Goal: Download file/media

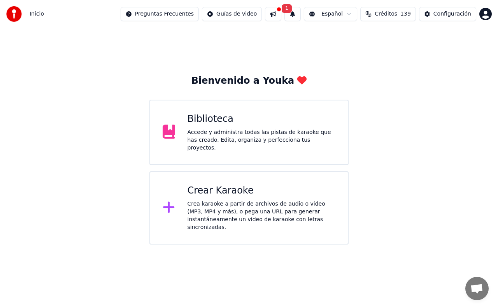
click at [178, 200] on div at bounding box center [172, 208] width 19 height 16
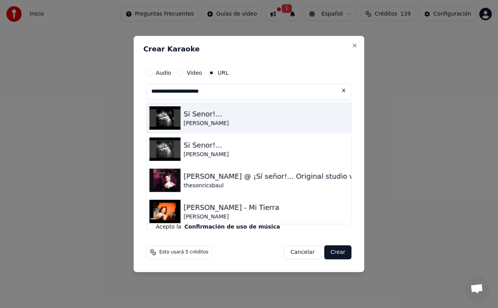
click at [213, 118] on div "Si Senor!..." at bounding box center [206, 114] width 45 height 11
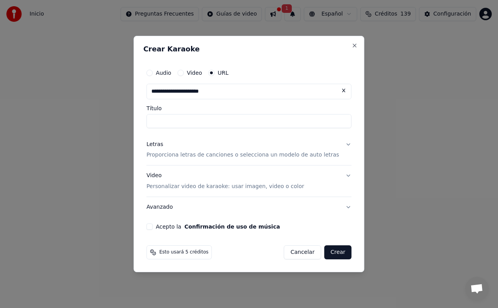
type input "**********"
click at [339, 141] on button "Letras Proporciona letras de canciones o selecciona un modelo de auto letras" at bounding box center [248, 149] width 205 height 31
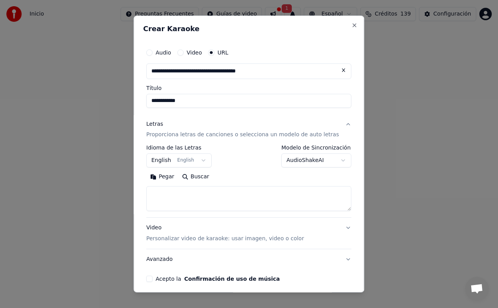
click at [205, 157] on button "English English" at bounding box center [178, 161] width 65 height 14
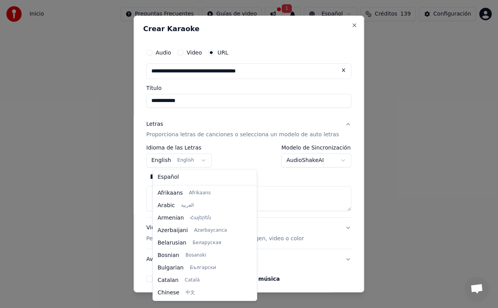
scroll to position [62, 0]
select select "**"
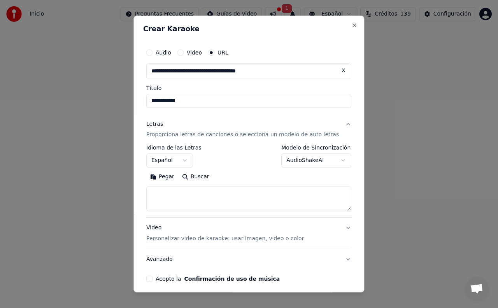
click at [163, 190] on textarea at bounding box center [248, 198] width 205 height 25
type textarea "*******"
click at [153, 278] on button "Acepto la Confirmación de uso de música" at bounding box center [149, 279] width 6 height 6
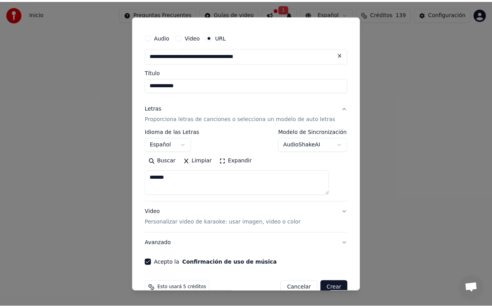
scroll to position [31, 0]
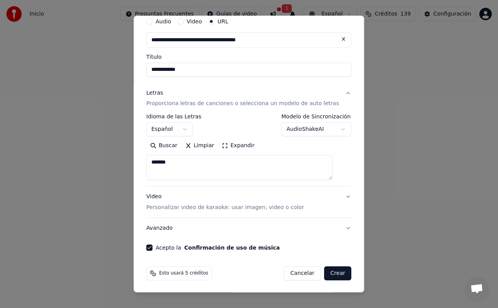
click at [324, 273] on button "Crear" at bounding box center [337, 273] width 27 height 14
select select "**"
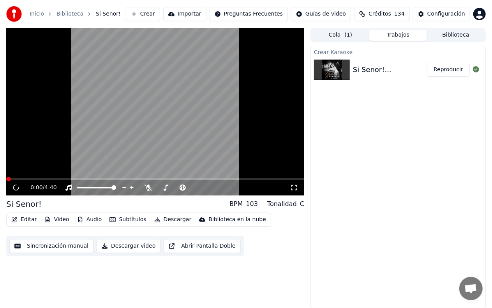
click at [86, 221] on button "Audio" at bounding box center [89, 219] width 31 height 11
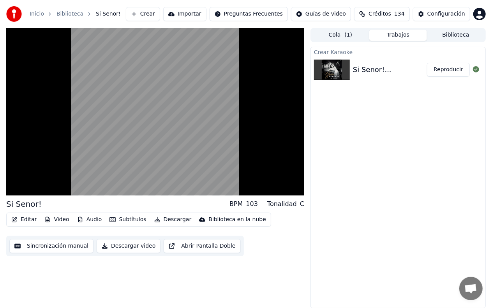
click at [251, 271] on div "Si Senor! BPM 103 Tonalidad C Editar Video Audio Subtítulos Descargar Bibliotec…" at bounding box center [155, 168] width 298 height 280
click at [400, 198] on div "Crear Karaoke Si Senor!... Reproducir" at bounding box center [397, 178] width 175 height 262
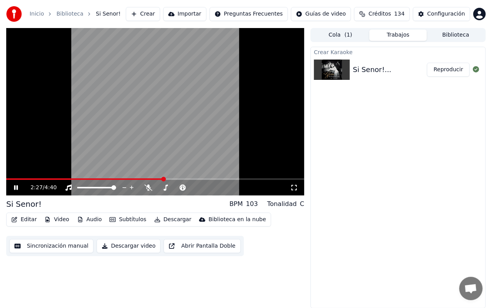
click at [16, 188] on icon at bounding box center [21, 188] width 18 height 6
click at [83, 219] on button "Audio" at bounding box center [89, 219] width 31 height 11
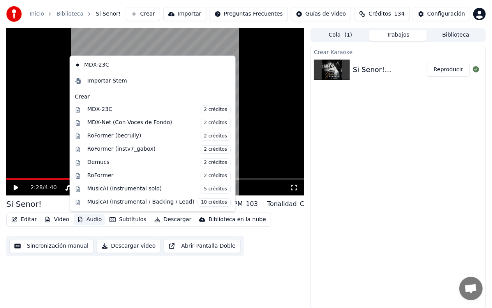
scroll to position [39, 0]
click at [106, 122] on div "MDX-Net (Con Voces de Fondo) 2 créditos" at bounding box center [158, 123] width 143 height 9
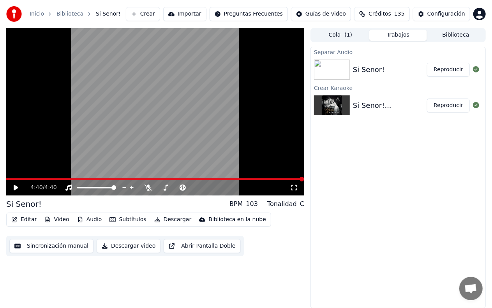
click at [453, 106] on button "Reproducir" at bounding box center [448, 105] width 43 height 14
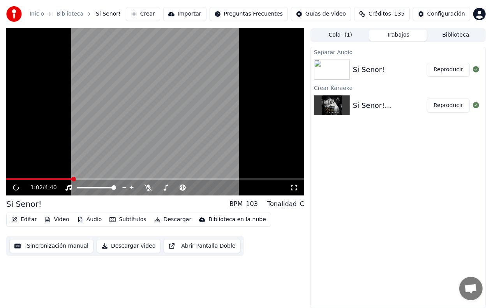
click at [72, 178] on span at bounding box center [155, 179] width 298 height 2
click at [86, 178] on span at bounding box center [155, 179] width 298 height 2
click at [101, 179] on span at bounding box center [155, 179] width 298 height 2
click at [114, 180] on div "1:30 / 4:40" at bounding box center [155, 188] width 298 height 16
click at [116, 179] on span at bounding box center [155, 179] width 298 height 2
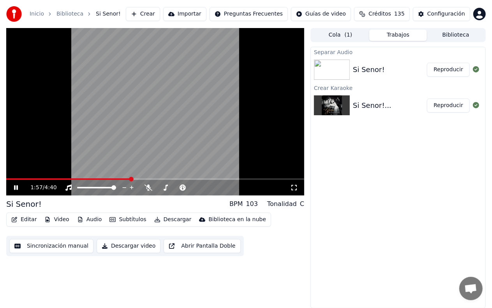
click at [131, 179] on span at bounding box center [155, 179] width 298 height 2
click at [146, 178] on span at bounding box center [155, 179] width 298 height 2
click at [156, 178] on span at bounding box center [155, 179] width 298 height 2
click at [164, 178] on span at bounding box center [155, 179] width 298 height 2
click at [270, 178] on video at bounding box center [155, 111] width 298 height 167
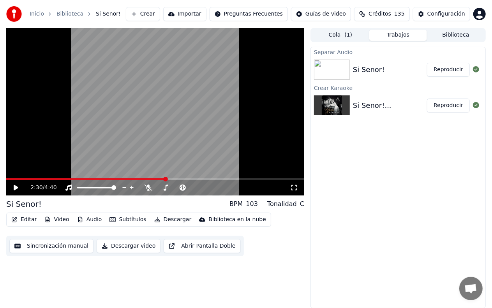
click at [270, 178] on span at bounding box center [155, 179] width 298 height 2
click at [14, 186] on icon at bounding box center [16, 187] width 5 height 5
click at [445, 70] on button "Reproducir" at bounding box center [448, 70] width 43 height 14
click at [258, 179] on span at bounding box center [155, 179] width 298 height 2
click at [276, 179] on span at bounding box center [155, 179] width 298 height 2
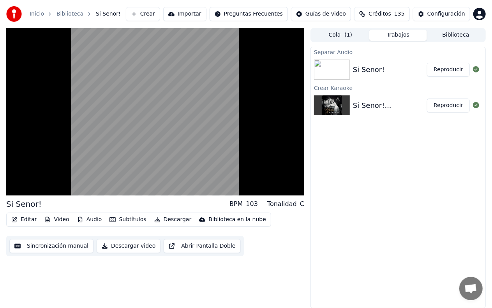
click at [459, 34] on button "Biblioteca" at bounding box center [456, 35] width 58 height 11
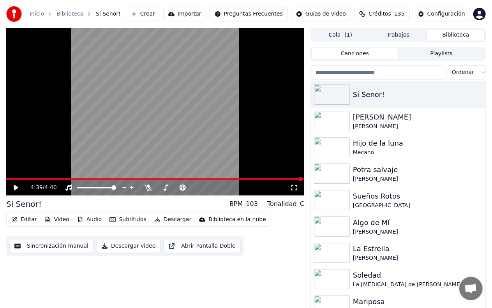
click at [342, 33] on button "Cola ( 1 )" at bounding box center [340, 35] width 58 height 11
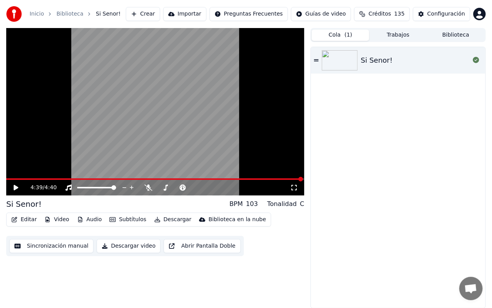
click at [374, 57] on div "Si Senor!" at bounding box center [376, 60] width 32 height 11
click at [254, 178] on span at bounding box center [155, 179] width 298 height 2
click at [273, 180] on span at bounding box center [155, 179] width 298 height 2
click at [286, 179] on span at bounding box center [155, 179] width 298 height 2
click at [81, 219] on button "Audio" at bounding box center [89, 219] width 31 height 11
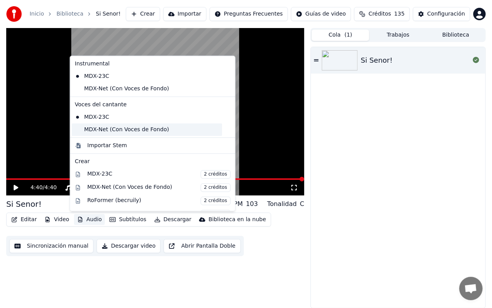
click at [91, 132] on div "MDX-Net (Con Voces de Fondo)" at bounding box center [147, 129] width 150 height 12
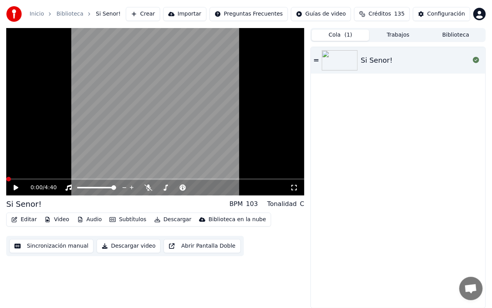
click at [14, 186] on icon at bounding box center [16, 187] width 5 height 5
click at [137, 178] on span at bounding box center [155, 179] width 298 height 2
click at [164, 178] on span at bounding box center [155, 179] width 298 height 2
click at [264, 180] on div "2:30 / 4:40" at bounding box center [155, 188] width 298 height 16
click at [264, 179] on span at bounding box center [155, 179] width 298 height 2
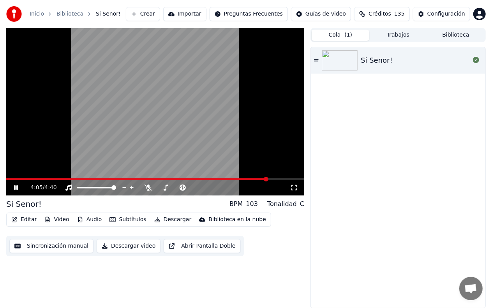
click at [275, 179] on span at bounding box center [155, 179] width 298 height 2
click at [83, 219] on button "Audio" at bounding box center [89, 219] width 31 height 11
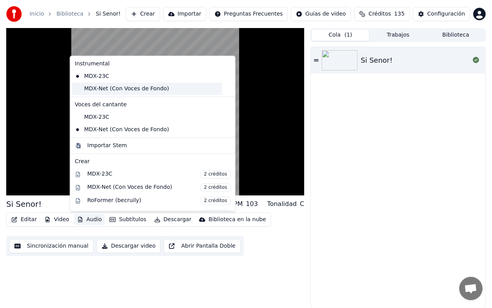
click at [84, 89] on div "MDX-Net (Con Voces de Fondo)" at bounding box center [147, 89] width 150 height 12
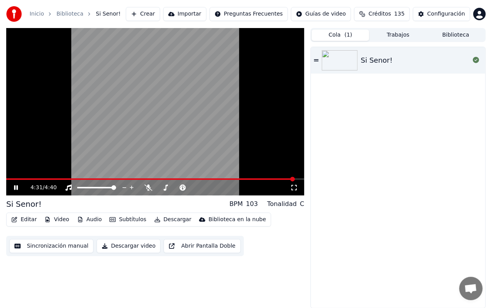
click at [89, 222] on button "Audio" at bounding box center [89, 219] width 31 height 11
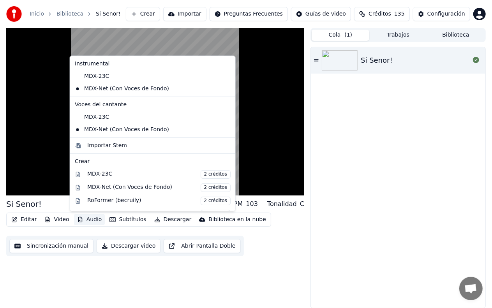
click at [252, 250] on div "Editar Video Audio Subtítulos Descargar Biblioteca en la nube Sincronización ma…" at bounding box center [155, 235] width 298 height 44
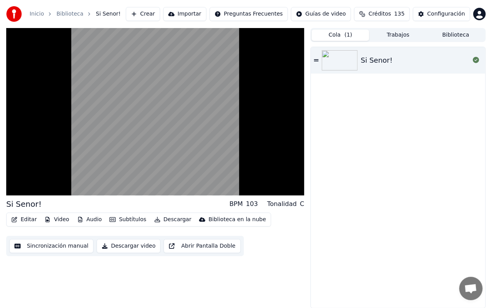
click at [166, 220] on button "Descargar" at bounding box center [173, 219] width 44 height 11
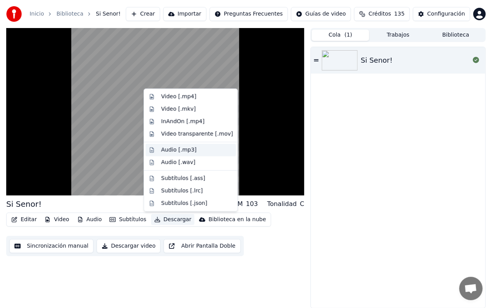
click at [182, 148] on div "Audio [.mp3]" at bounding box center [178, 150] width 35 height 8
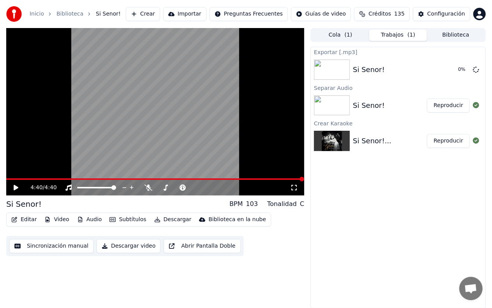
click at [445, 35] on button "Biblioteca" at bounding box center [456, 35] width 58 height 11
click at [453, 32] on button "Biblioteca" at bounding box center [456, 35] width 58 height 11
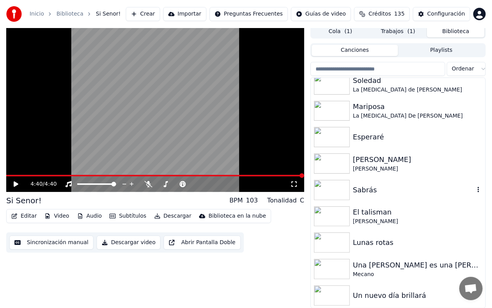
scroll to position [4, 0]
click at [391, 29] on button "Trabajos" at bounding box center [398, 31] width 58 height 11
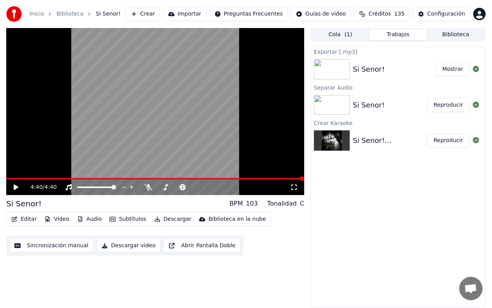
scroll to position [0, 0]
click at [455, 68] on button "Mostrar" at bounding box center [452, 69] width 34 height 14
click at [458, 32] on button "Biblioteca" at bounding box center [456, 34] width 58 height 11
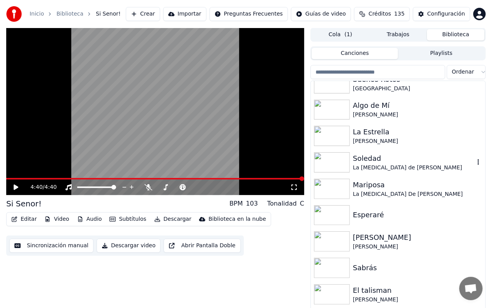
scroll to position [192, 0]
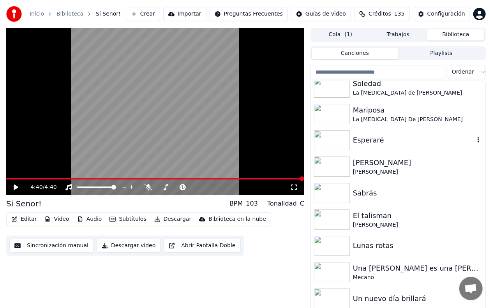
click at [353, 141] on div "Esperaré" at bounding box center [413, 140] width 121 height 11
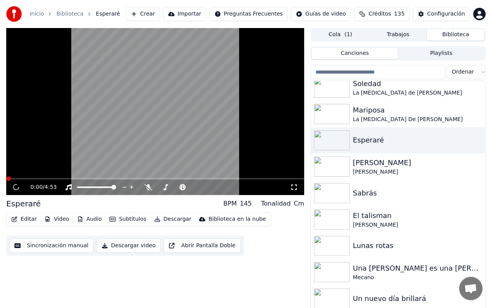
click at [88, 220] on button "Audio" at bounding box center [89, 219] width 31 height 11
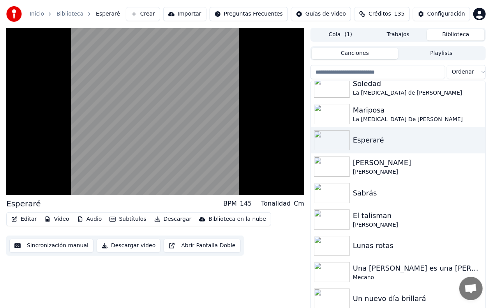
click at [254, 246] on div "Editar Video Audio Subtítulos Descargar Biblioteca en la nube Sincronización ma…" at bounding box center [155, 234] width 298 height 44
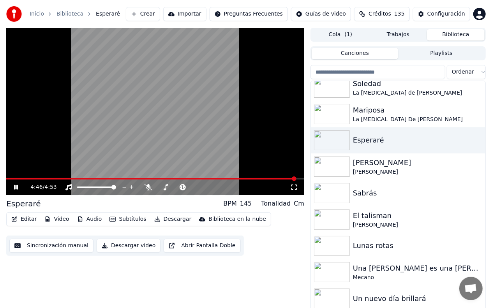
click at [167, 217] on button "Descargar" at bounding box center [173, 219] width 44 height 11
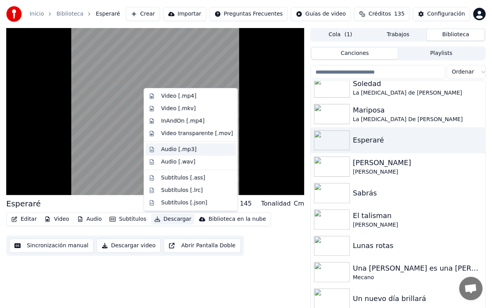
click at [181, 149] on div "Audio [.mp3]" at bounding box center [178, 150] width 35 height 8
